Goal: Information Seeking & Learning: Learn about a topic

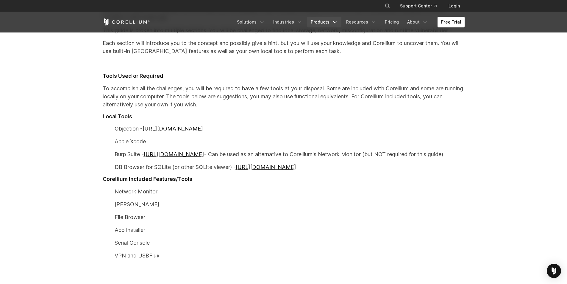
click at [325, 20] on link "Products" at bounding box center [324, 22] width 34 height 11
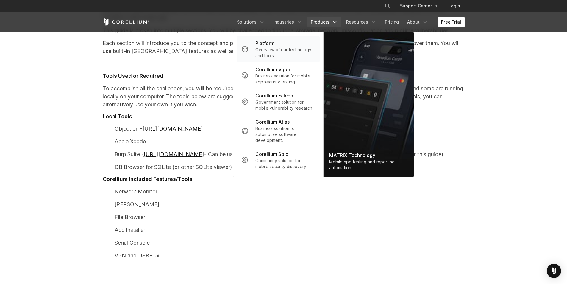
click at [274, 51] on p "Overview of our technology and tools." at bounding box center [284, 53] width 59 height 12
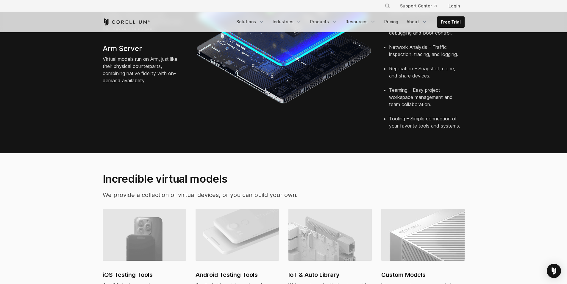
scroll to position [268, 0]
